Goal: Transaction & Acquisition: Purchase product/service

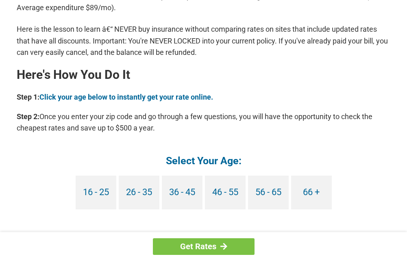
scroll to position [691, 0]
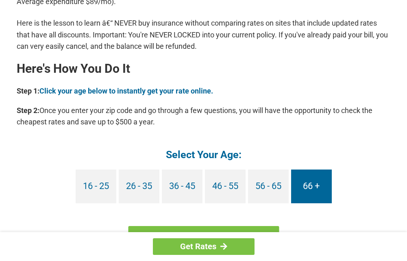
click at [319, 179] on link "66 +" at bounding box center [311, 186] width 41 height 34
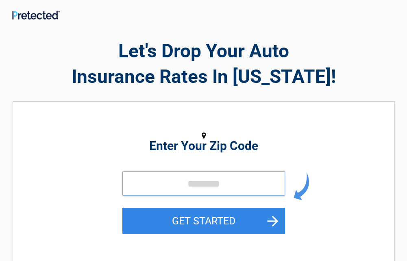
click at [217, 177] on input "tel" at bounding box center [203, 183] width 163 height 24
type input "*****"
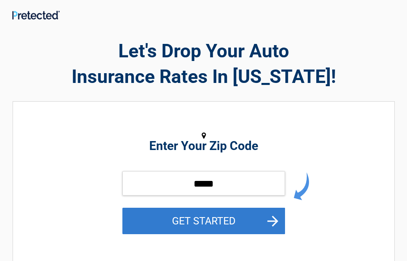
click at [200, 216] on button "GET STARTED" at bounding box center [203, 221] width 163 height 26
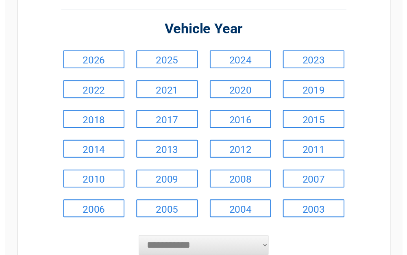
scroll to position [81, 0]
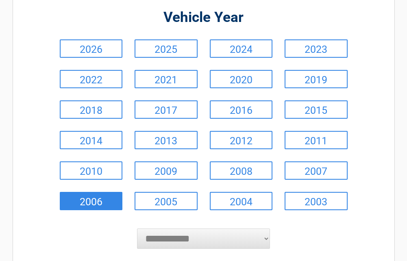
click at [104, 195] on link "2006" at bounding box center [91, 201] width 63 height 18
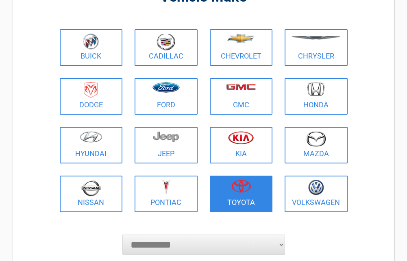
click at [232, 187] on img at bounding box center [241, 186] width 20 height 13
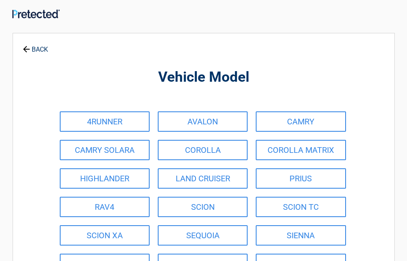
scroll to position [0, 0]
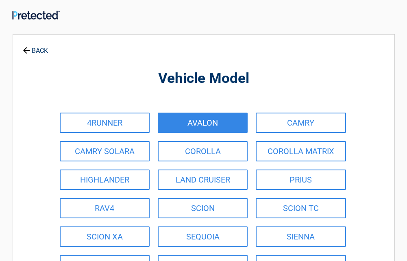
click at [209, 120] on link "AVALON" at bounding box center [203, 123] width 90 height 20
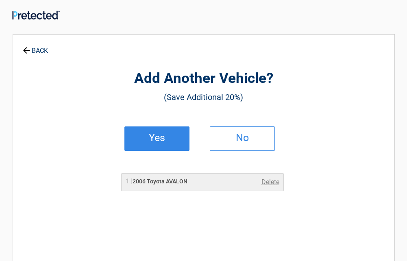
click at [159, 138] on h2 "Yes" at bounding box center [157, 138] width 48 height 6
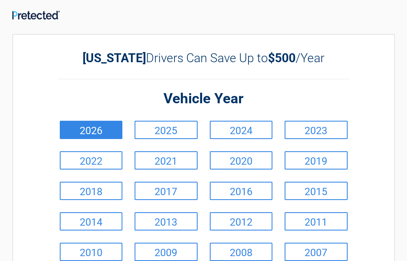
click at [106, 128] on link "2026" at bounding box center [91, 130] width 63 height 18
